Goal: Information Seeking & Learning: Learn about a topic

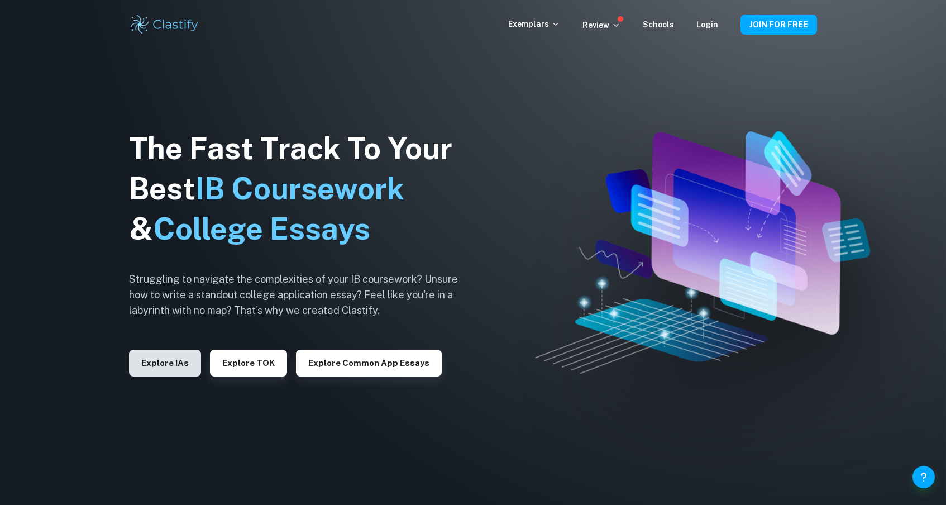
click at [168, 361] on button "Explore IAs" at bounding box center [165, 363] width 72 height 27
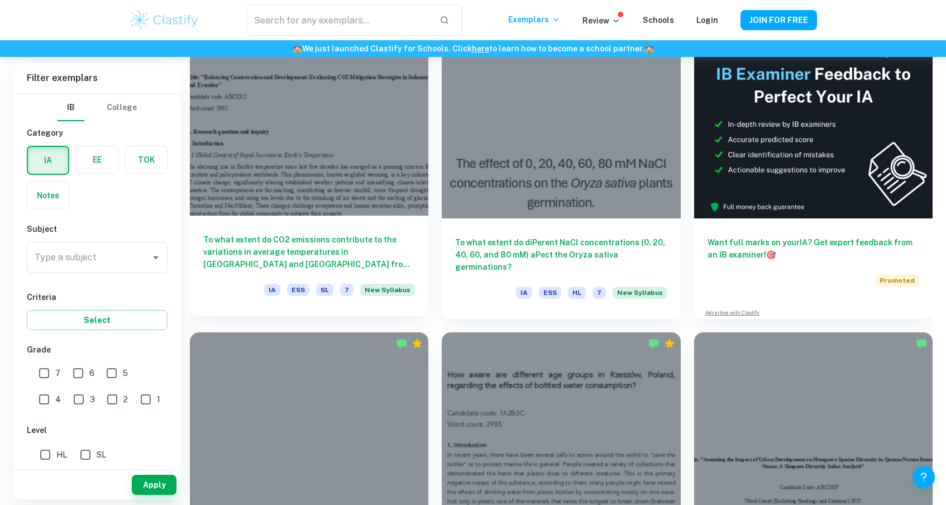
scroll to position [337, 0]
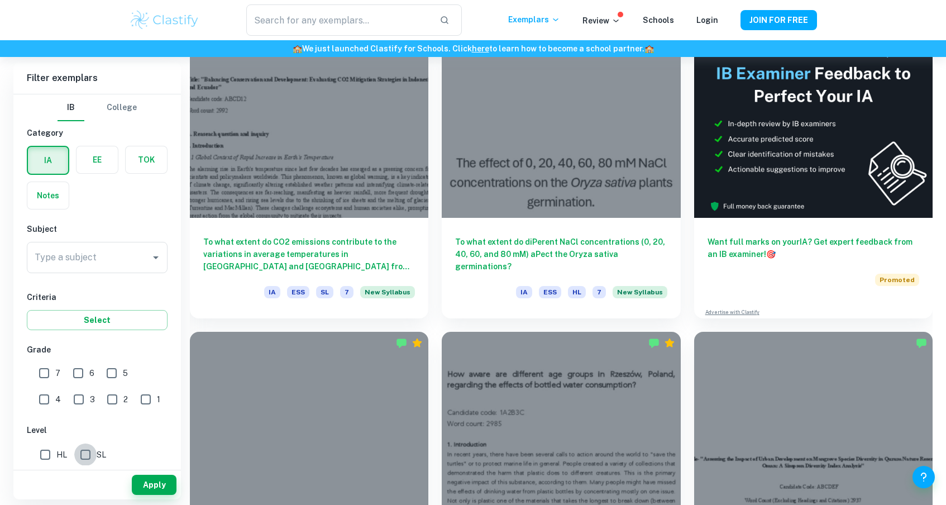
click at [89, 458] on input "SL" at bounding box center [85, 455] width 22 height 22
checkbox input "true"
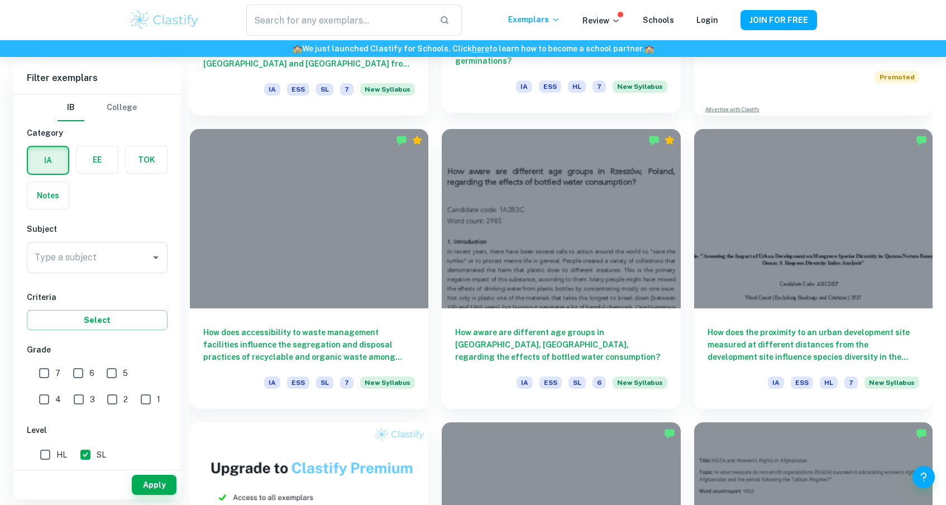
scroll to position [571, 0]
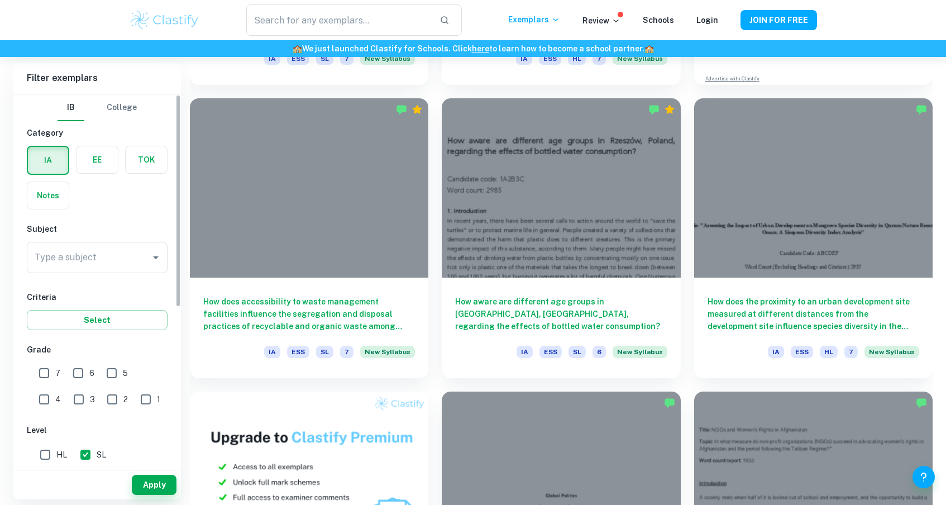
click at [87, 254] on div "Type a subject Type a subject" at bounding box center [97, 257] width 141 height 31
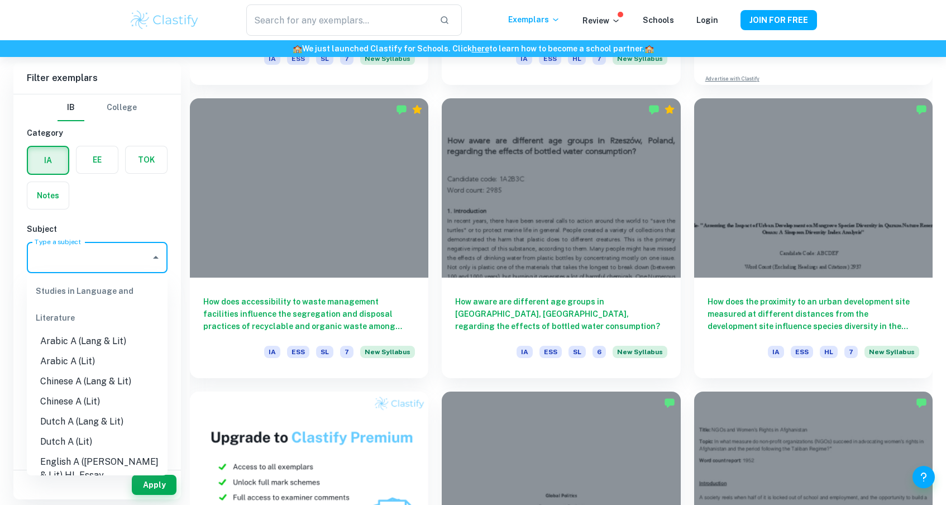
scroll to position [0, 0]
click at [158, 265] on button "Close" at bounding box center [156, 258] width 16 height 16
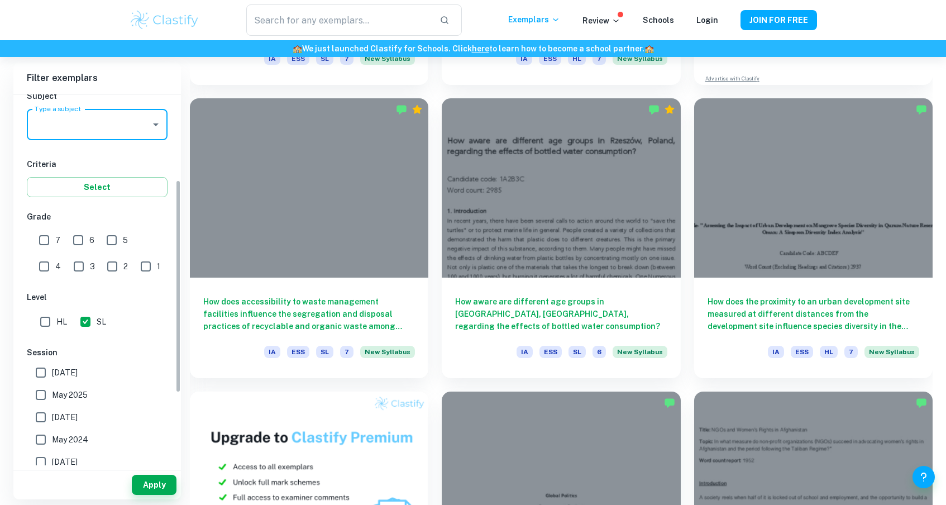
scroll to position [151, 0]
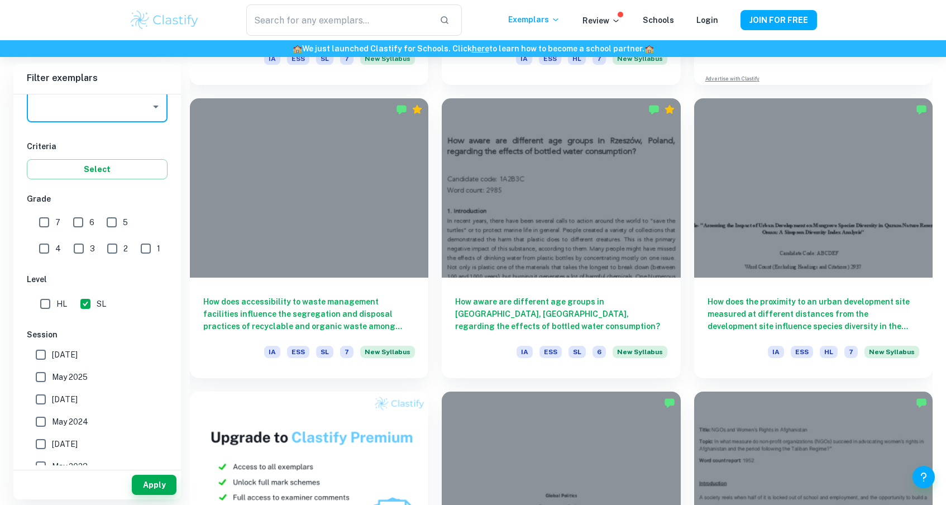
click at [45, 378] on input "May 2025" at bounding box center [41, 377] width 22 height 22
checkbox input "true"
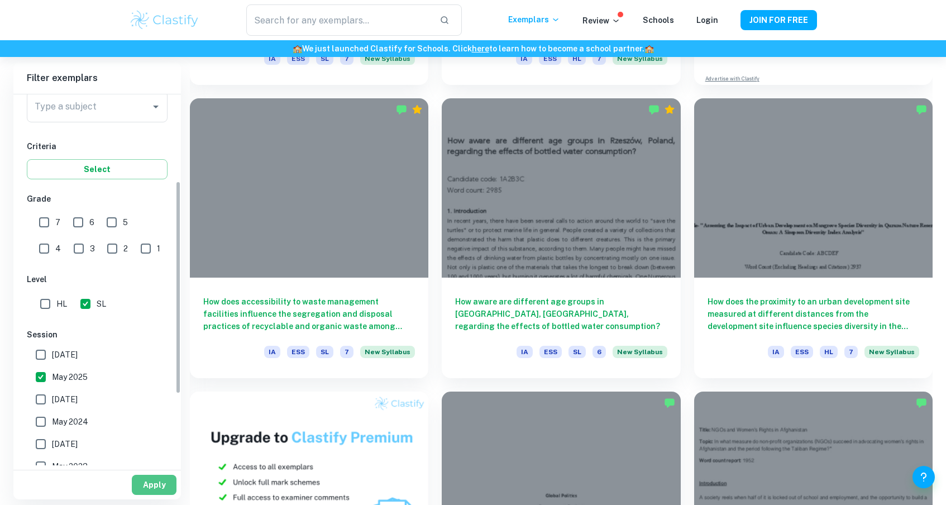
click at [161, 485] on button "Apply" at bounding box center [154, 485] width 45 height 20
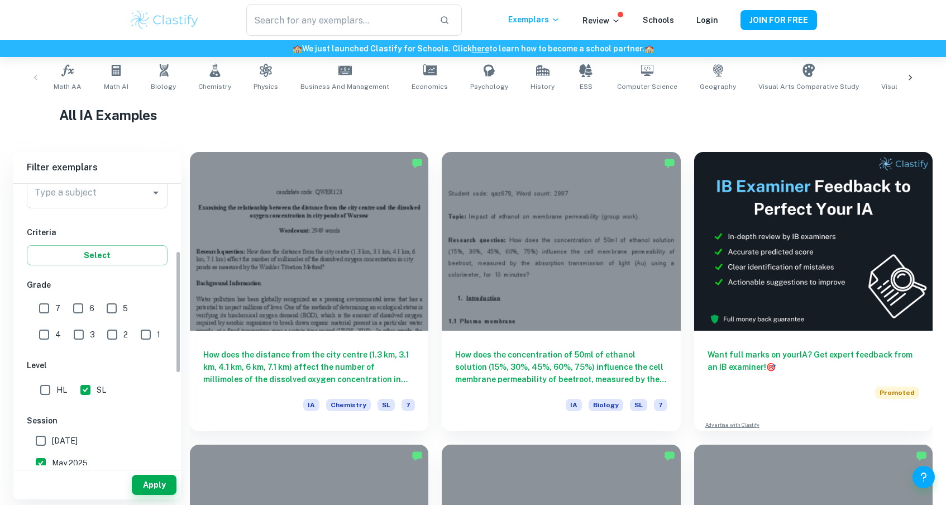
scroll to position [153, 0]
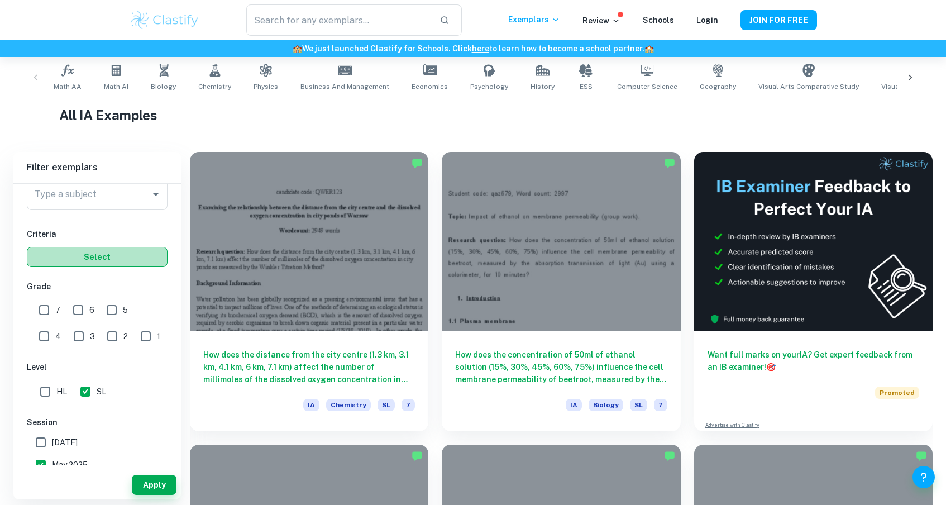
click at [86, 260] on button "Select" at bounding box center [97, 257] width 141 height 20
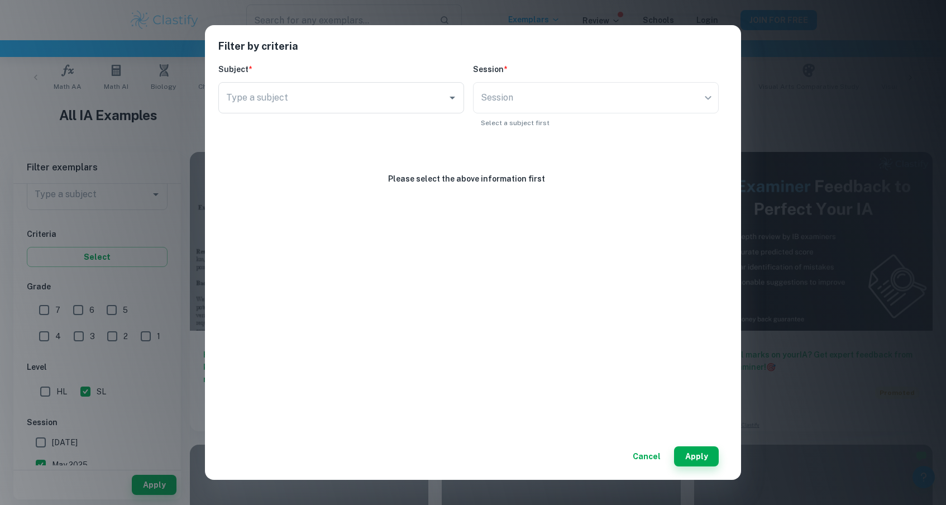
click at [647, 453] on button "Cancel" at bounding box center [647, 456] width 37 height 20
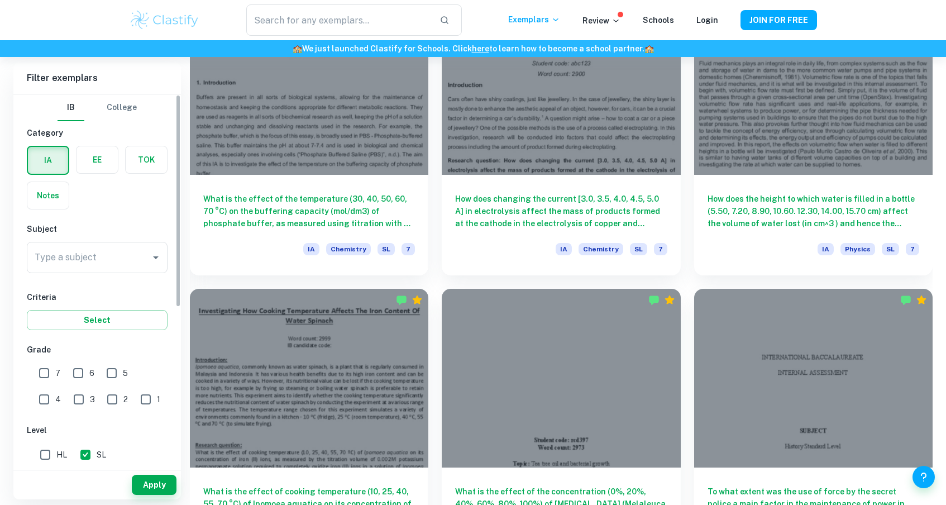
scroll to position [1254, 0]
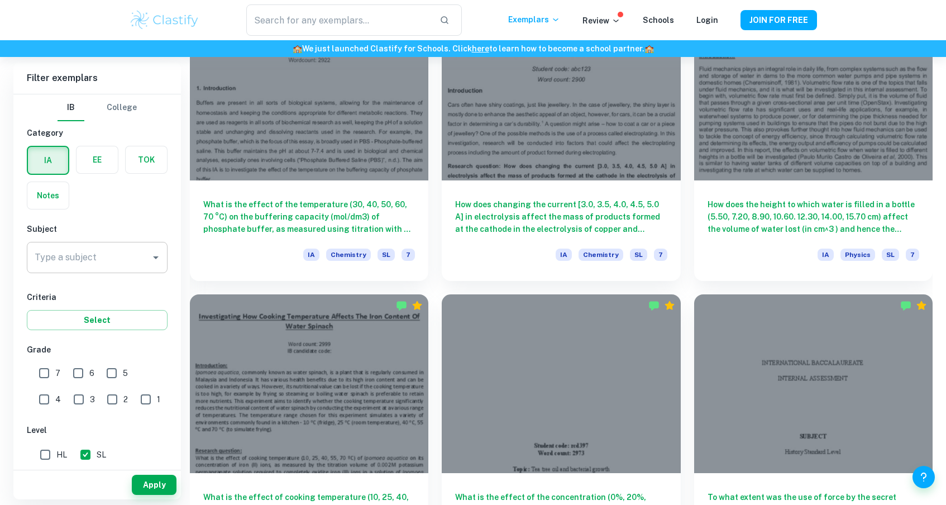
click at [110, 261] on input "Type a subject" at bounding box center [89, 257] width 114 height 21
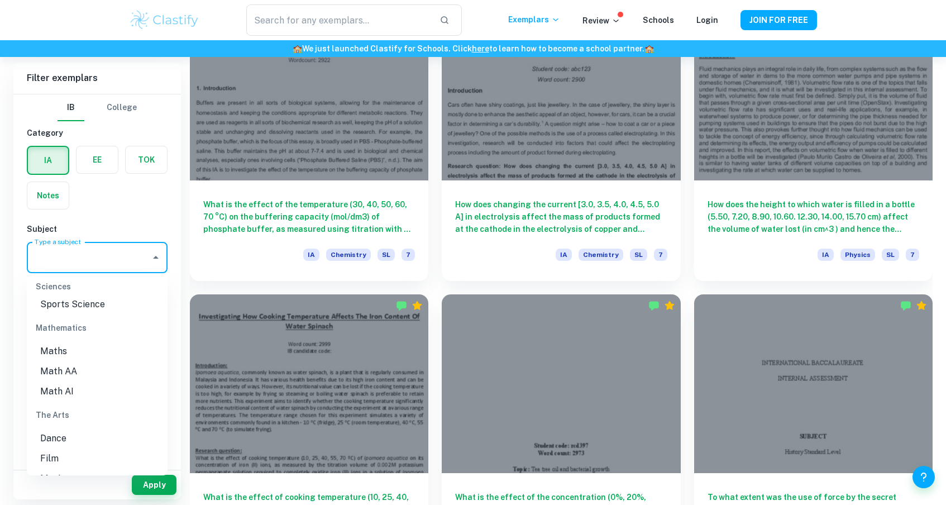
scroll to position [1488, 0]
click at [56, 345] on li "Maths" at bounding box center [97, 355] width 141 height 20
type input "Maths"
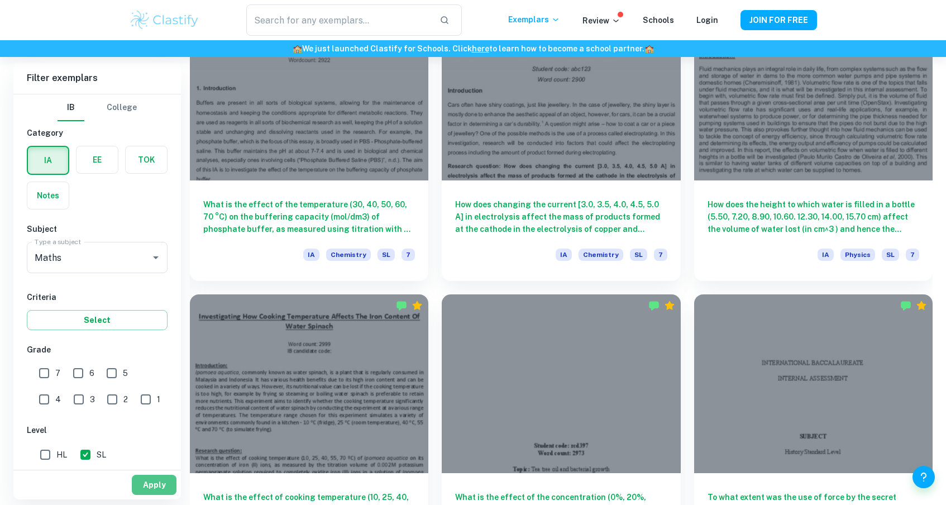
click at [156, 488] on button "Apply" at bounding box center [154, 485] width 45 height 20
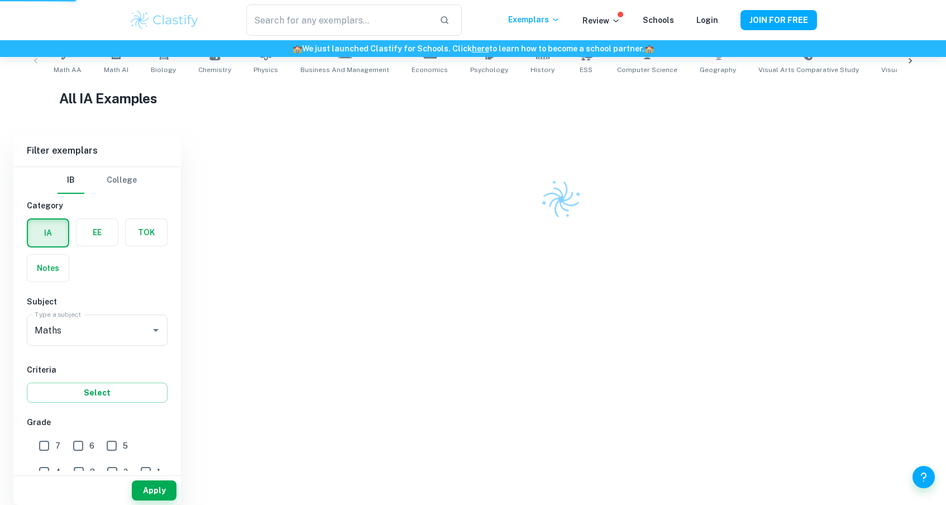
scroll to position [236, 0]
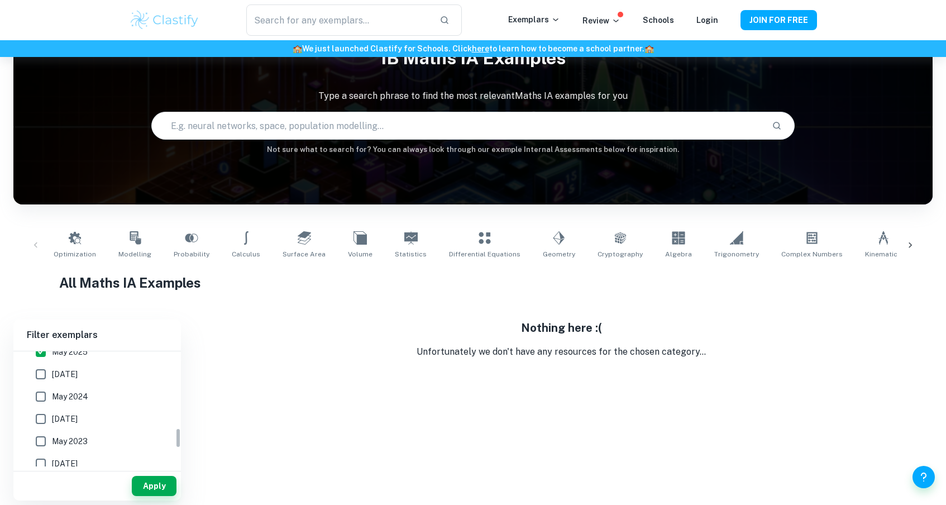
scroll to position [417, 0]
click at [44, 365] on input "May 2025" at bounding box center [41, 368] width 22 height 22
checkbox input "false"
click at [43, 411] on input "May 2024" at bounding box center [41, 413] width 22 height 22
checkbox input "true"
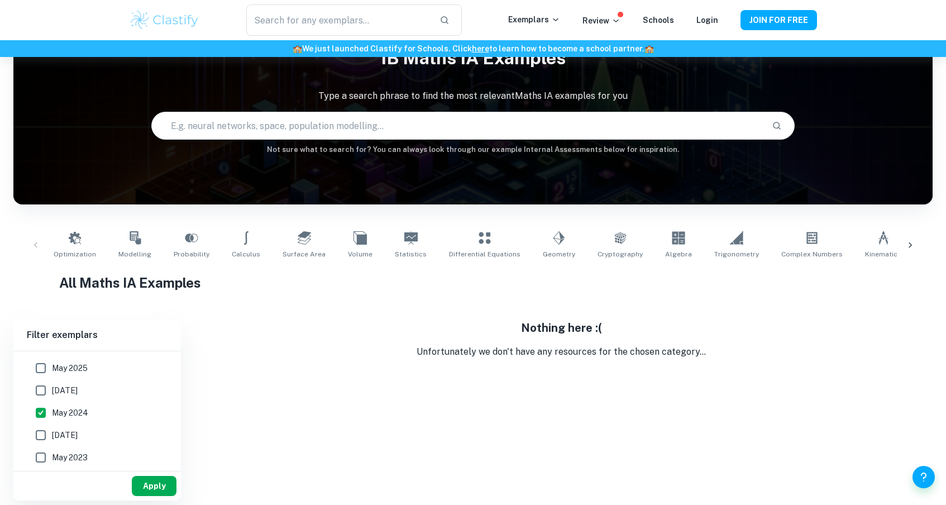
click at [160, 489] on button "Apply" at bounding box center [154, 486] width 45 height 20
click at [155, 374] on icon "Open" at bounding box center [155, 371] width 13 height 13
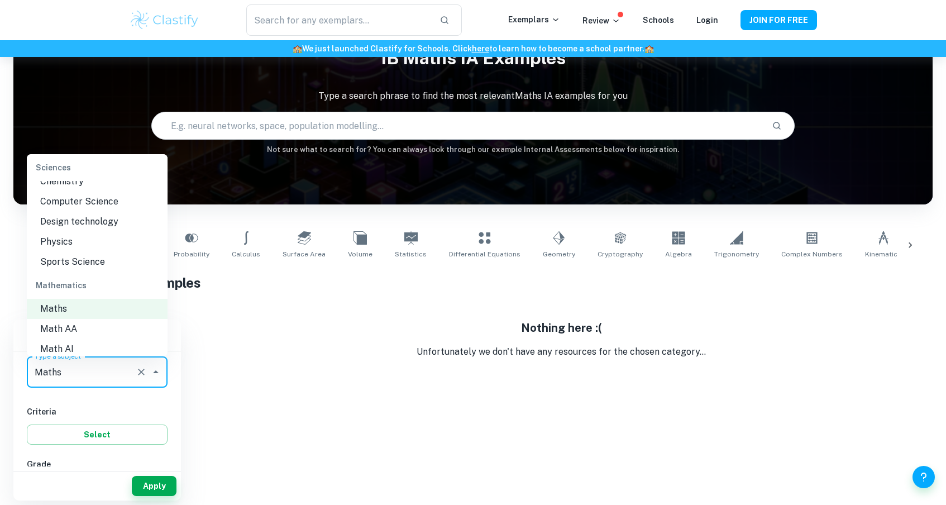
scroll to position [1433, 0]
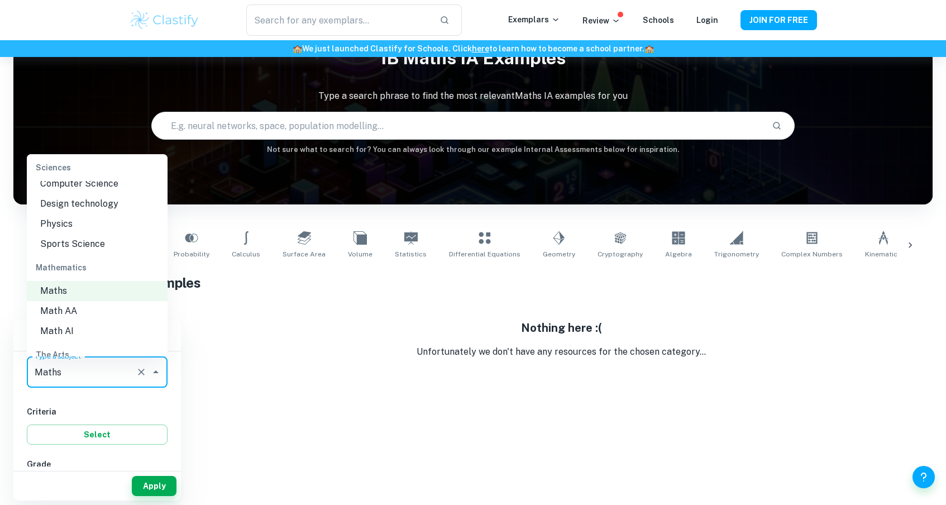
click at [79, 321] on li "Math AI" at bounding box center [97, 331] width 141 height 20
type input "Math AI"
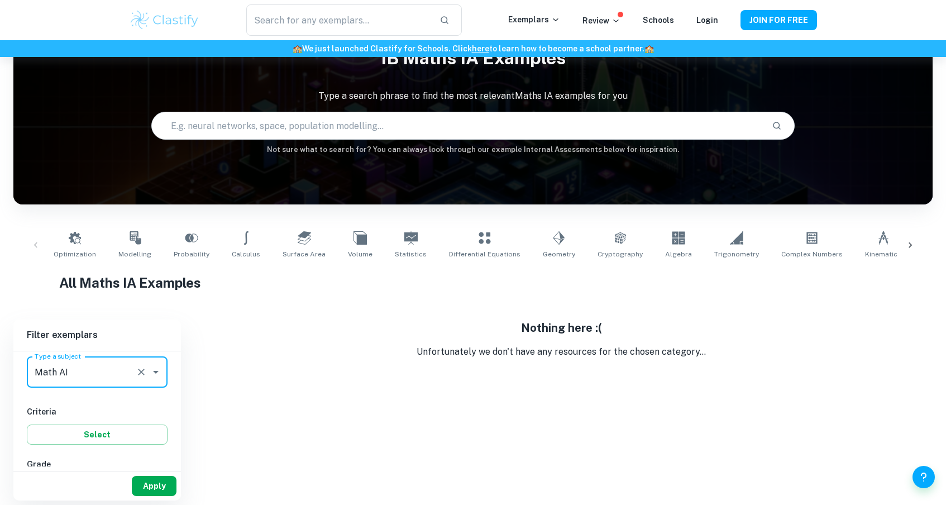
click at [155, 480] on button "Apply" at bounding box center [154, 486] width 45 height 20
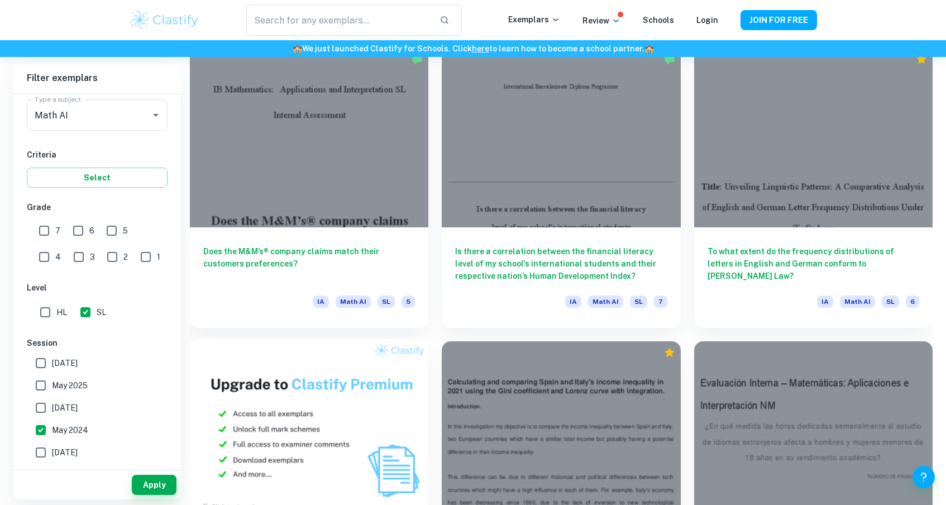
scroll to position [617, 0]
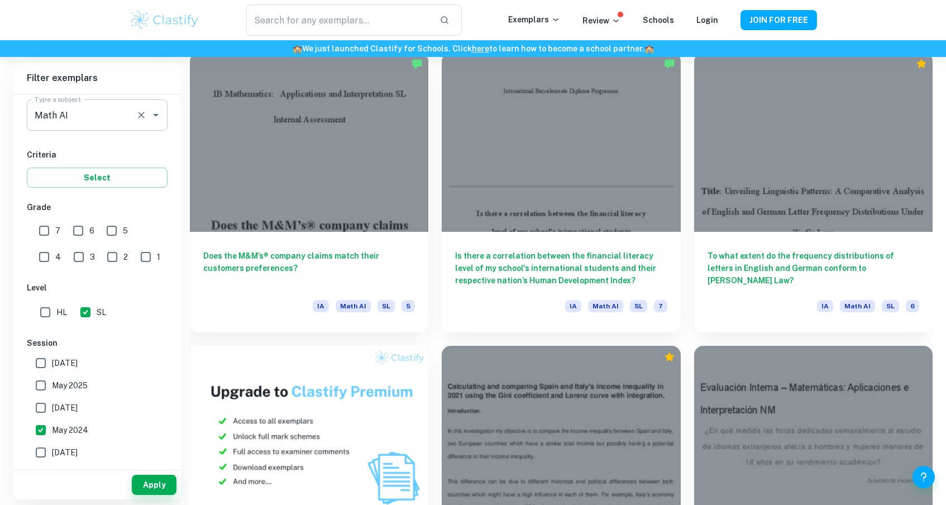
click at [165, 116] on div "Math AI Type a subject" at bounding box center [97, 114] width 141 height 31
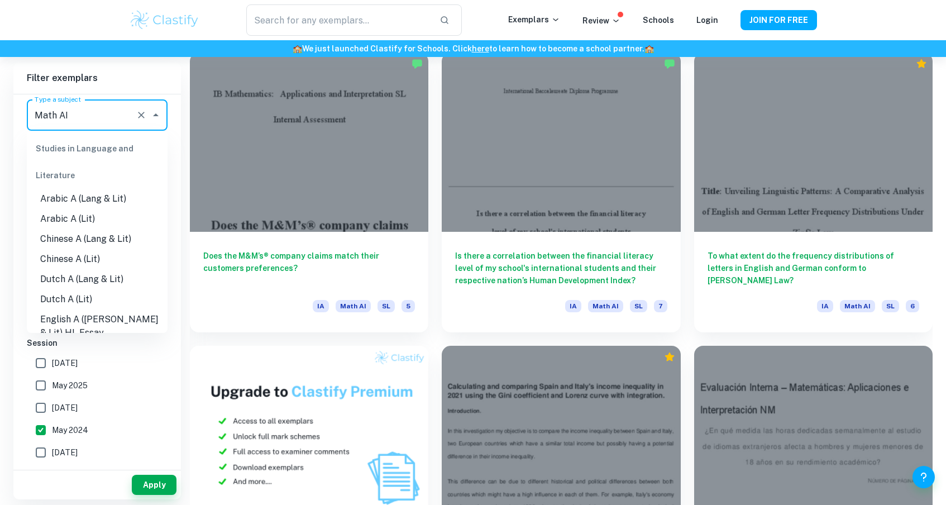
scroll to position [1391, 0]
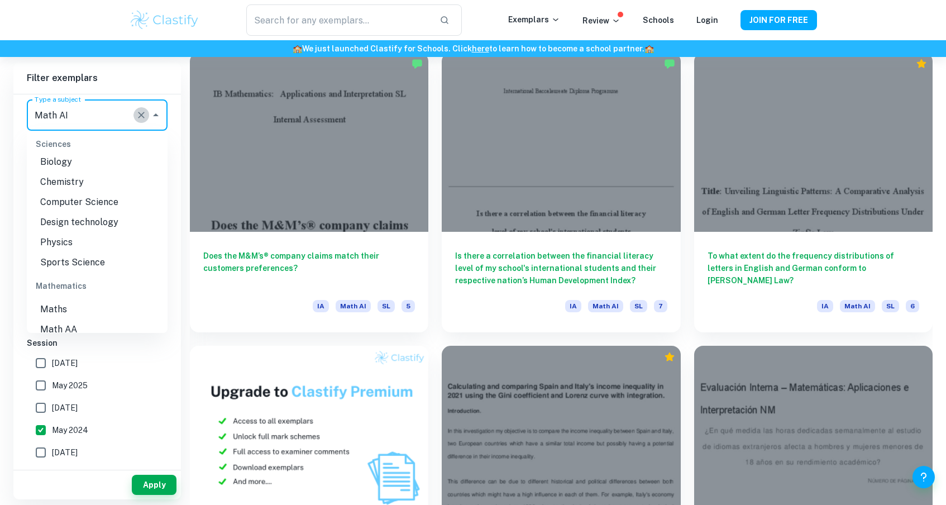
click at [147, 116] on button "Clear" at bounding box center [142, 115] width 16 height 16
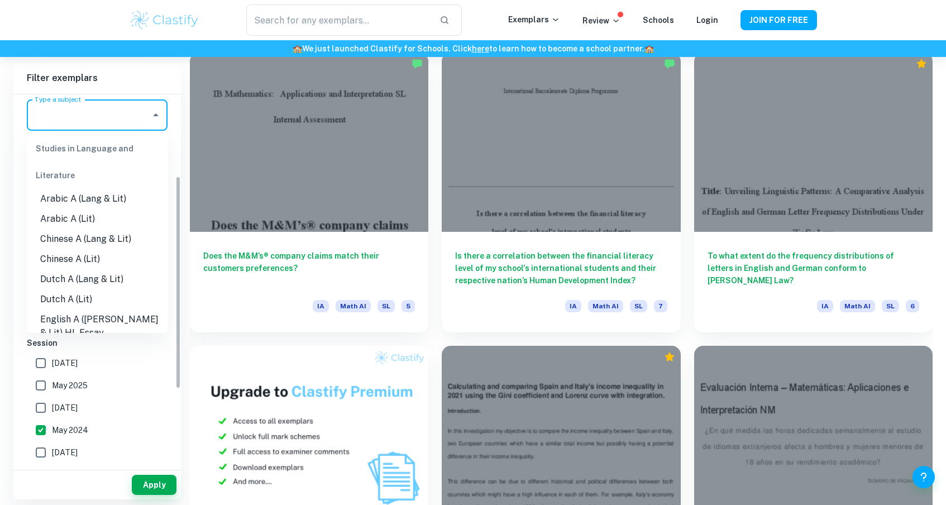
click at [156, 117] on icon "Close" at bounding box center [155, 114] width 13 height 13
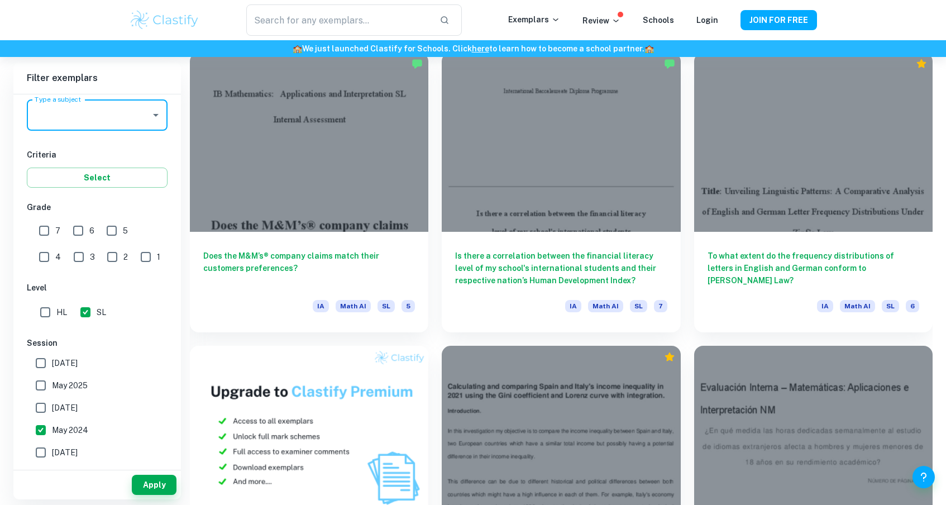
click at [156, 117] on icon "Open" at bounding box center [156, 115] width 6 height 3
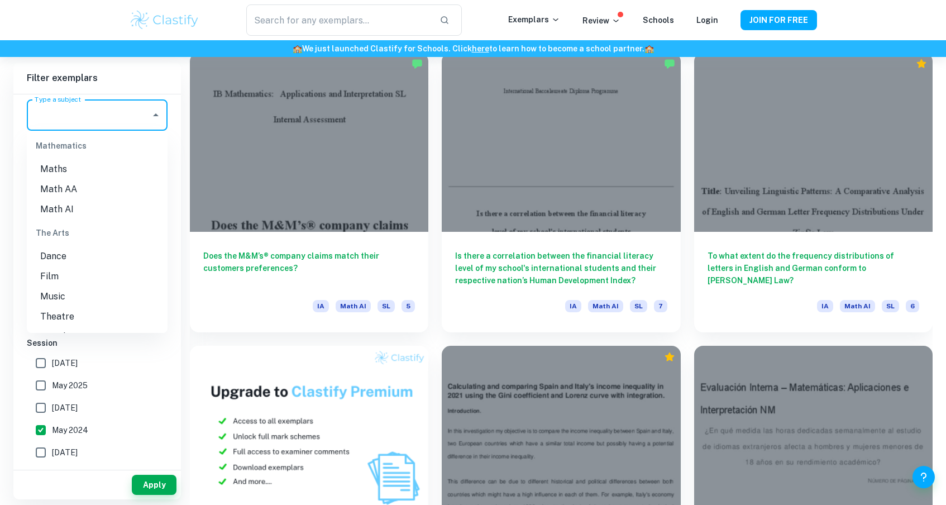
scroll to position [1471, 0]
click at [62, 220] on li "Maths" at bounding box center [97, 230] width 141 height 20
type input "Maths"
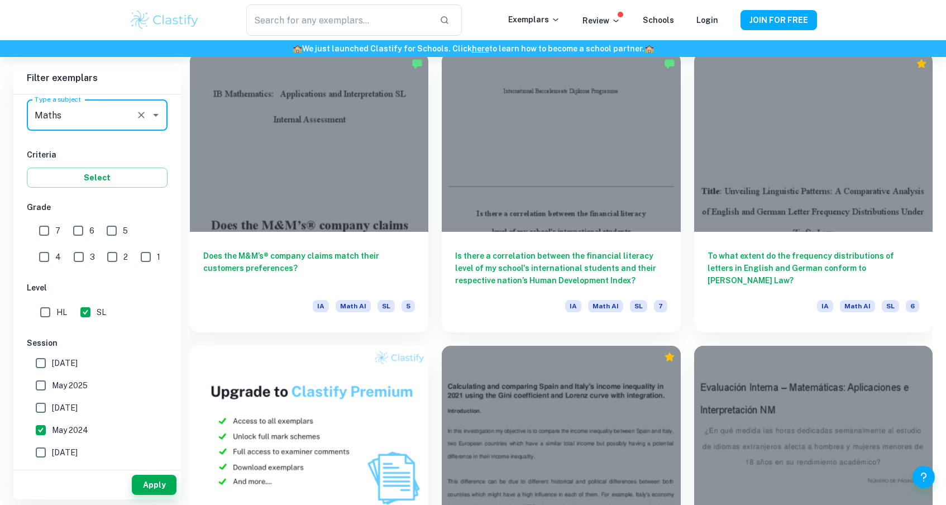
click at [39, 425] on input "May 2024" at bounding box center [41, 430] width 22 height 22
checkbox input "false"
click at [78, 239] on input "6" at bounding box center [78, 231] width 22 height 22
checkbox input "true"
click at [44, 231] on input "7" at bounding box center [44, 231] width 22 height 22
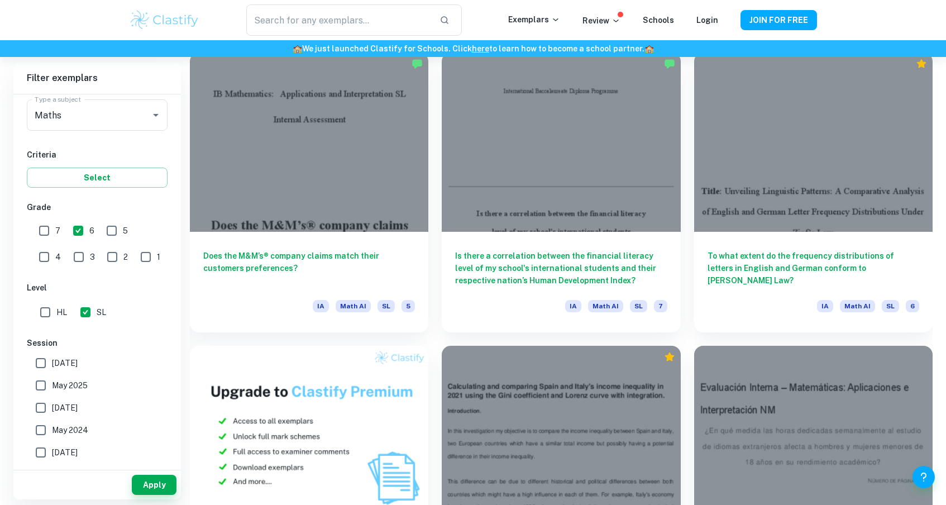
checkbox input "true"
click at [155, 480] on button "Apply" at bounding box center [154, 485] width 45 height 20
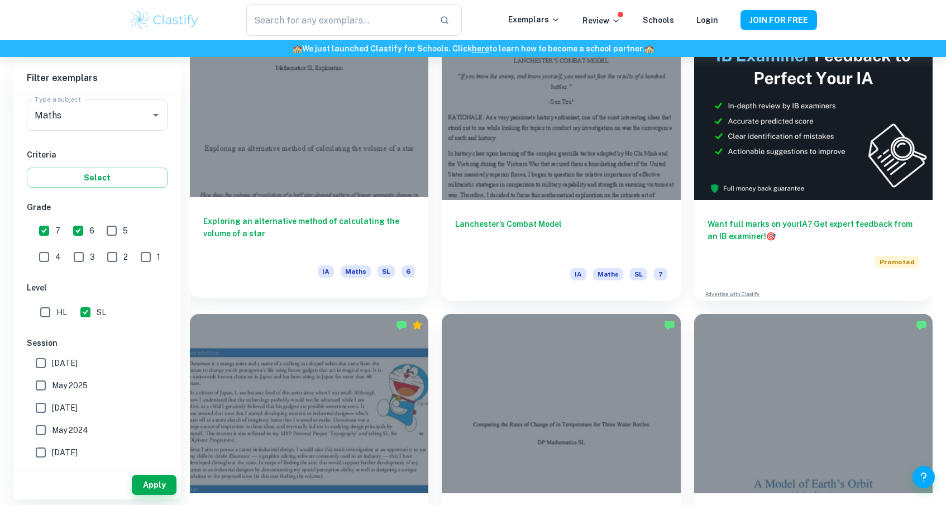
scroll to position [372, 0]
